Goal: Transaction & Acquisition: Purchase product/service

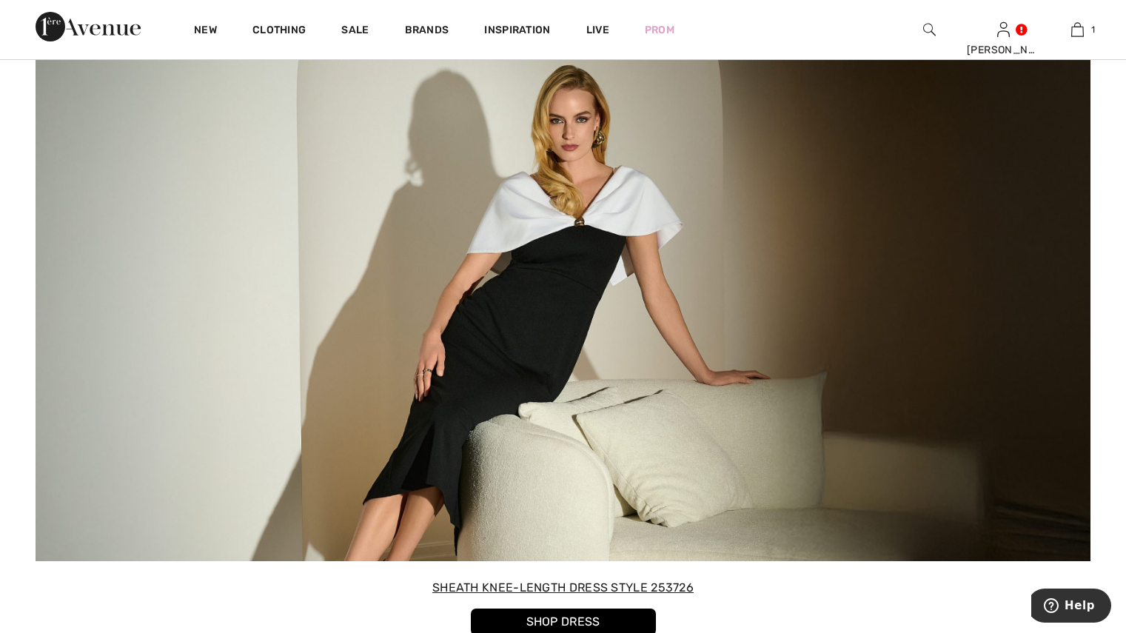
scroll to position [2309, 0]
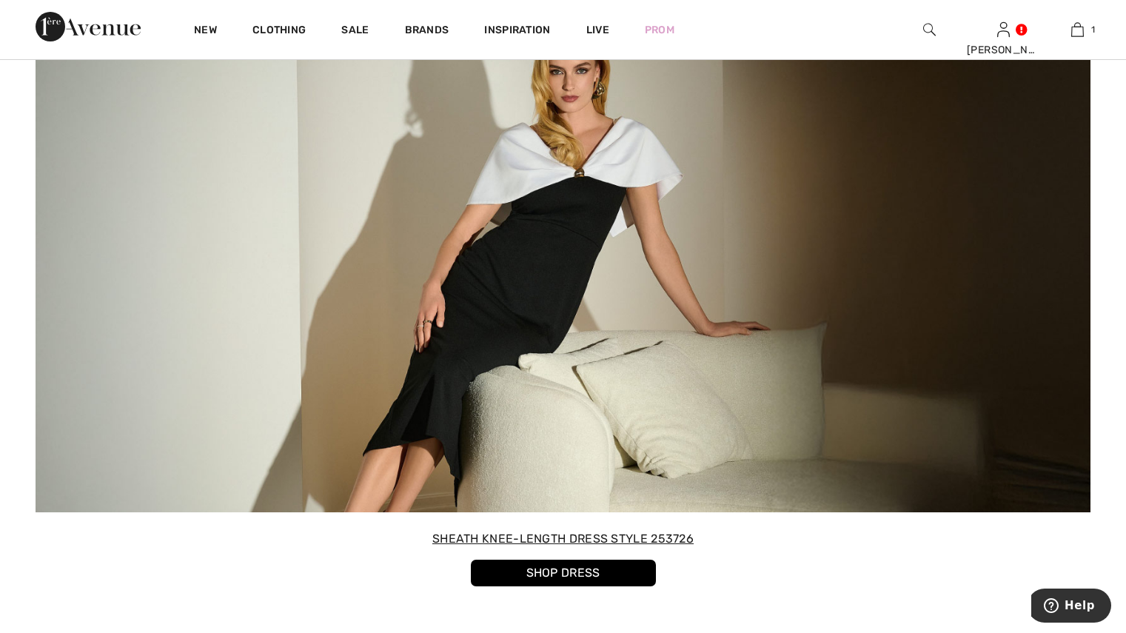
click at [568, 574] on link "SHOP DRESS" at bounding box center [563, 572] width 185 height 27
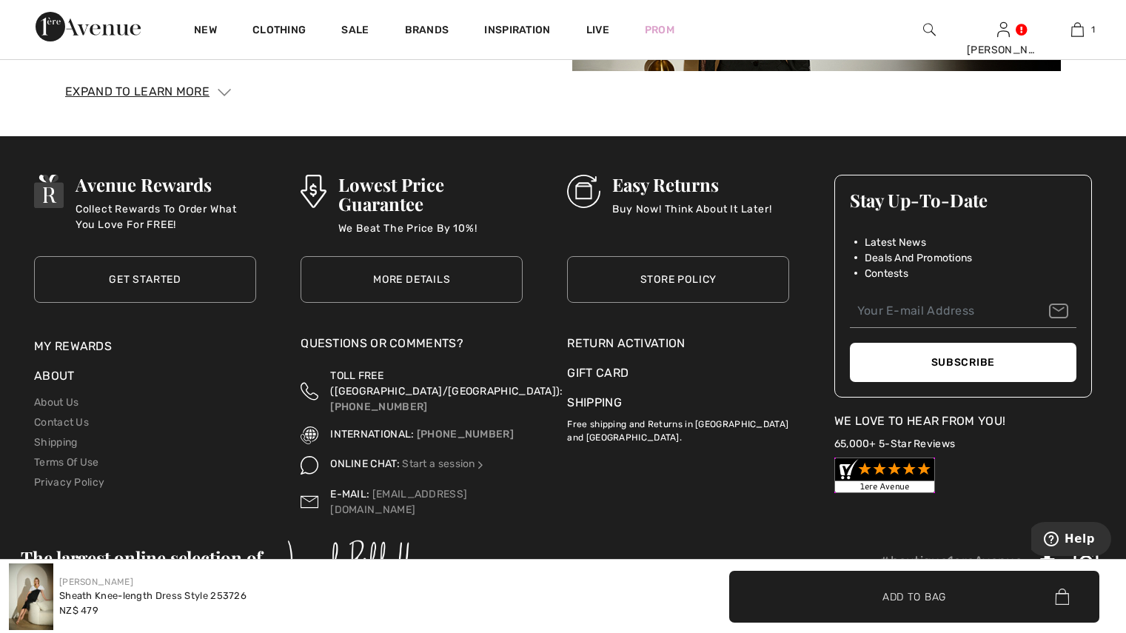
scroll to position [2544, 0]
